Goal: Information Seeking & Learning: Learn about a topic

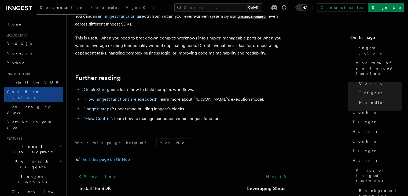
scroll to position [1109, 0]
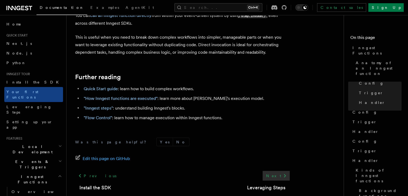
click at [277, 171] on link "Next" at bounding box center [275, 176] width 27 height 10
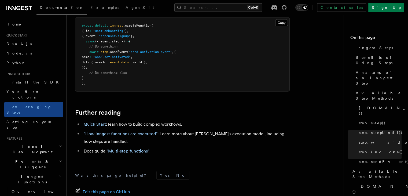
scroll to position [1219, 0]
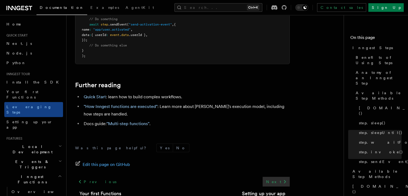
click at [275, 177] on link "Next" at bounding box center [275, 182] width 27 height 10
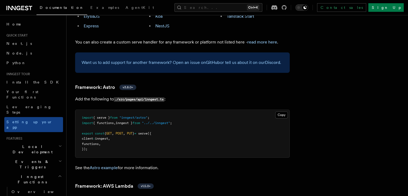
scroll to position [449, 0]
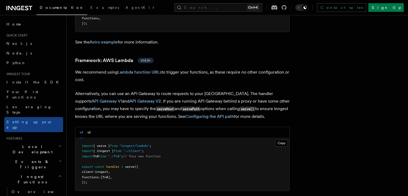
scroll to position [541, 0]
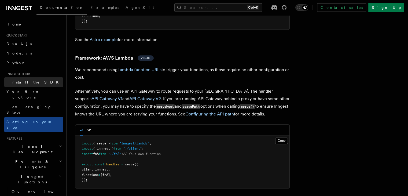
click at [39, 80] on link "Install the SDK" at bounding box center [33, 82] width 59 height 10
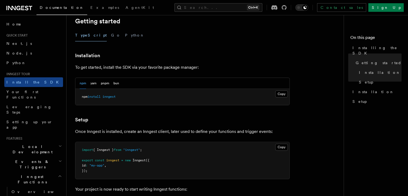
scroll to position [250, 0]
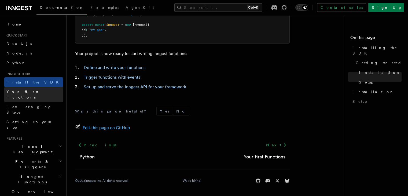
click at [27, 90] on span "Your first Functions" at bounding box center [22, 95] width 32 height 10
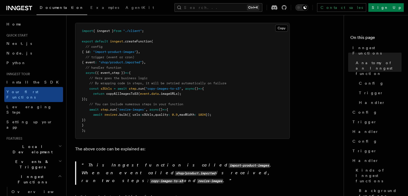
scroll to position [139, 0]
click at [110, 71] on span "({ event" at bounding box center [102, 73] width 15 height 4
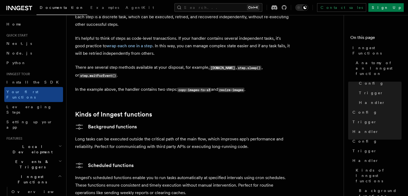
scroll to position [758, 0]
